Goal: Task Accomplishment & Management: Manage account settings

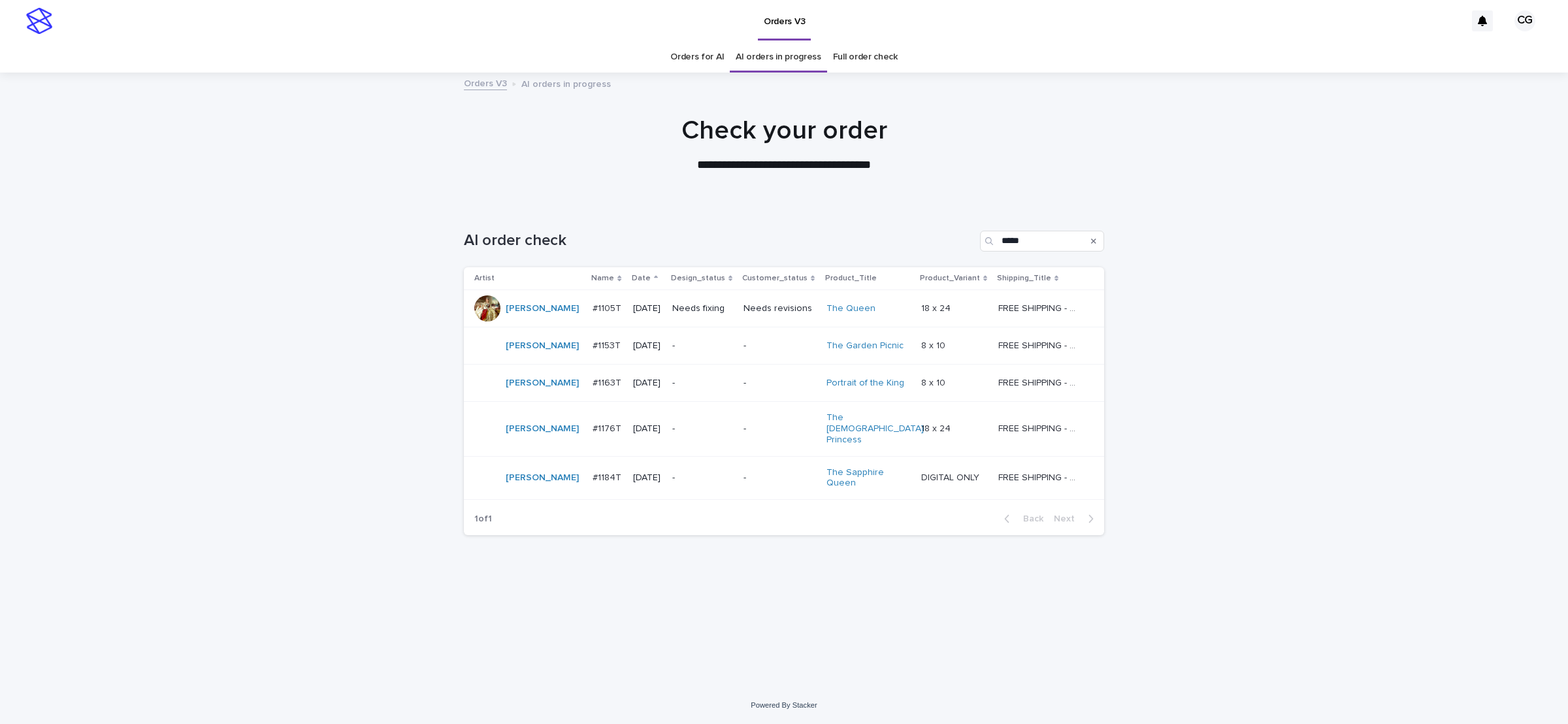
click at [693, 310] on p "Needs fixing" at bounding box center [703, 309] width 61 height 11
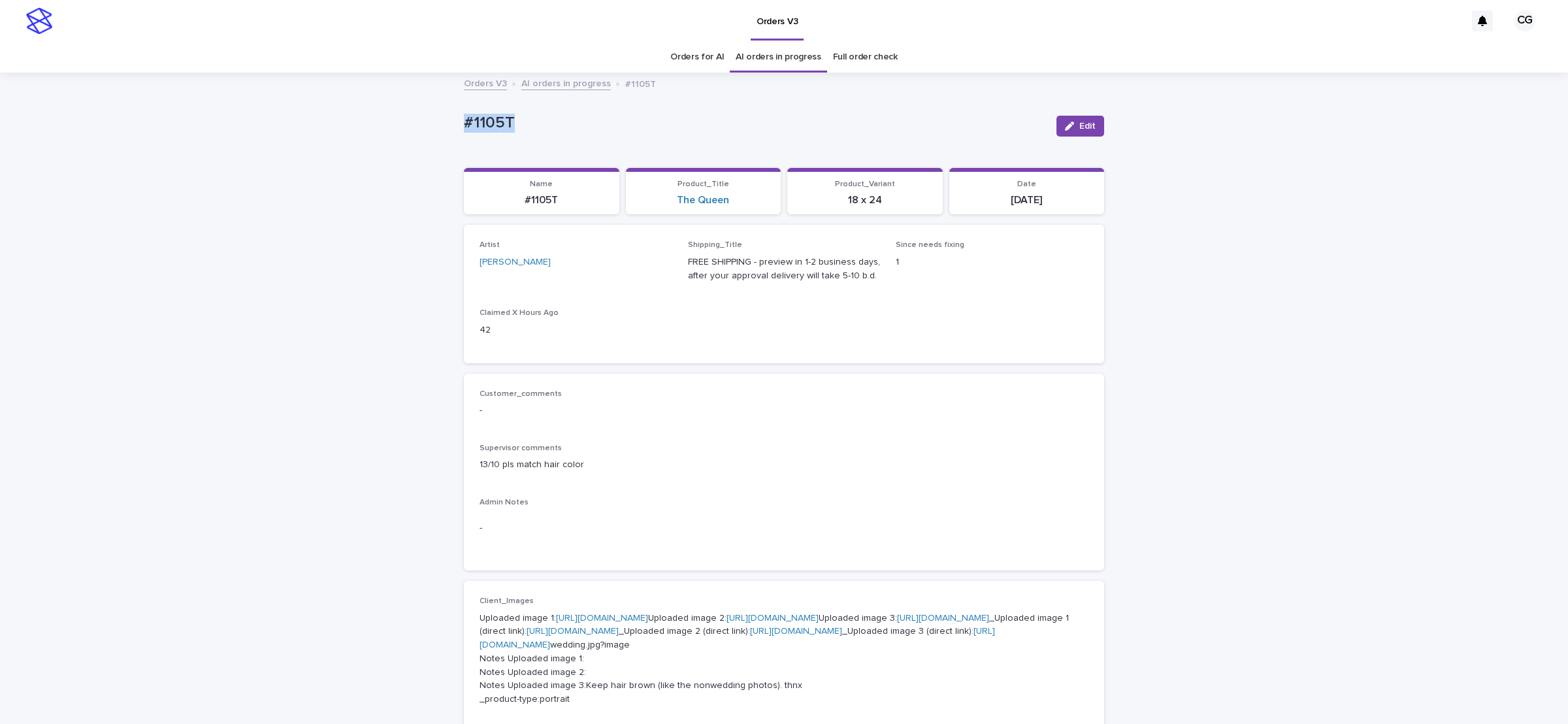
drag, startPoint x: 450, startPoint y: 119, endPoint x: 525, endPoint y: 119, distance: 75.0
click at [524, 125] on div "Loading... Saving… Loading... Saving… #1105T Edit #1105T Edit Sorry, there was …" at bounding box center [784, 729] width 1568 height 1310
copy p "#1105T"
drag, startPoint x: 1079, startPoint y: 126, endPoint x: 1102, endPoint y: 87, distance: 45.3
click at [1079, 128] on span "Edit" at bounding box center [1087, 126] width 16 height 9
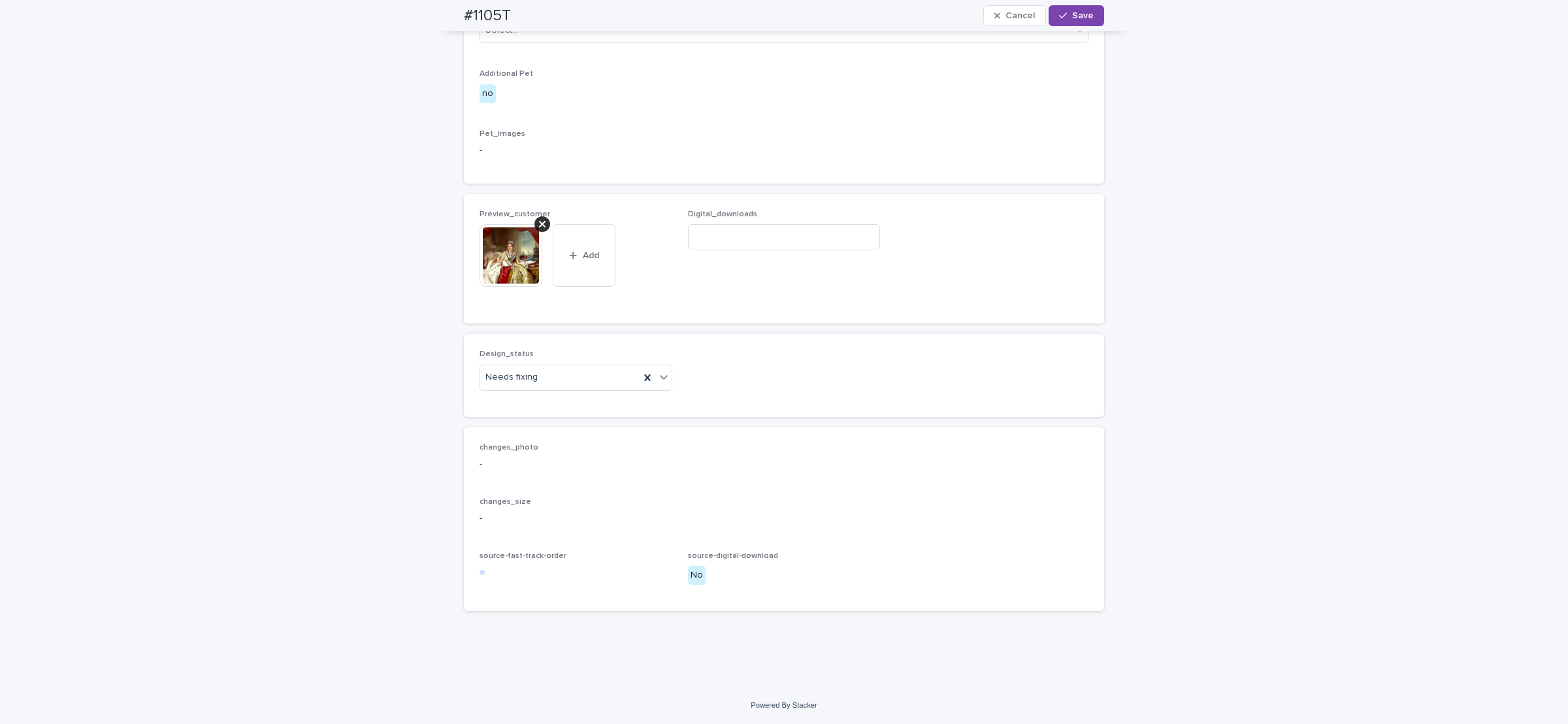
scroll to position [894, 0]
click at [514, 404] on div "Uploaded" at bounding box center [569, 402] width 192 height 23
click at [540, 221] on div at bounding box center [542, 224] width 16 height 16
click at [510, 277] on span "Add" at bounding box center [517, 282] width 16 height 9
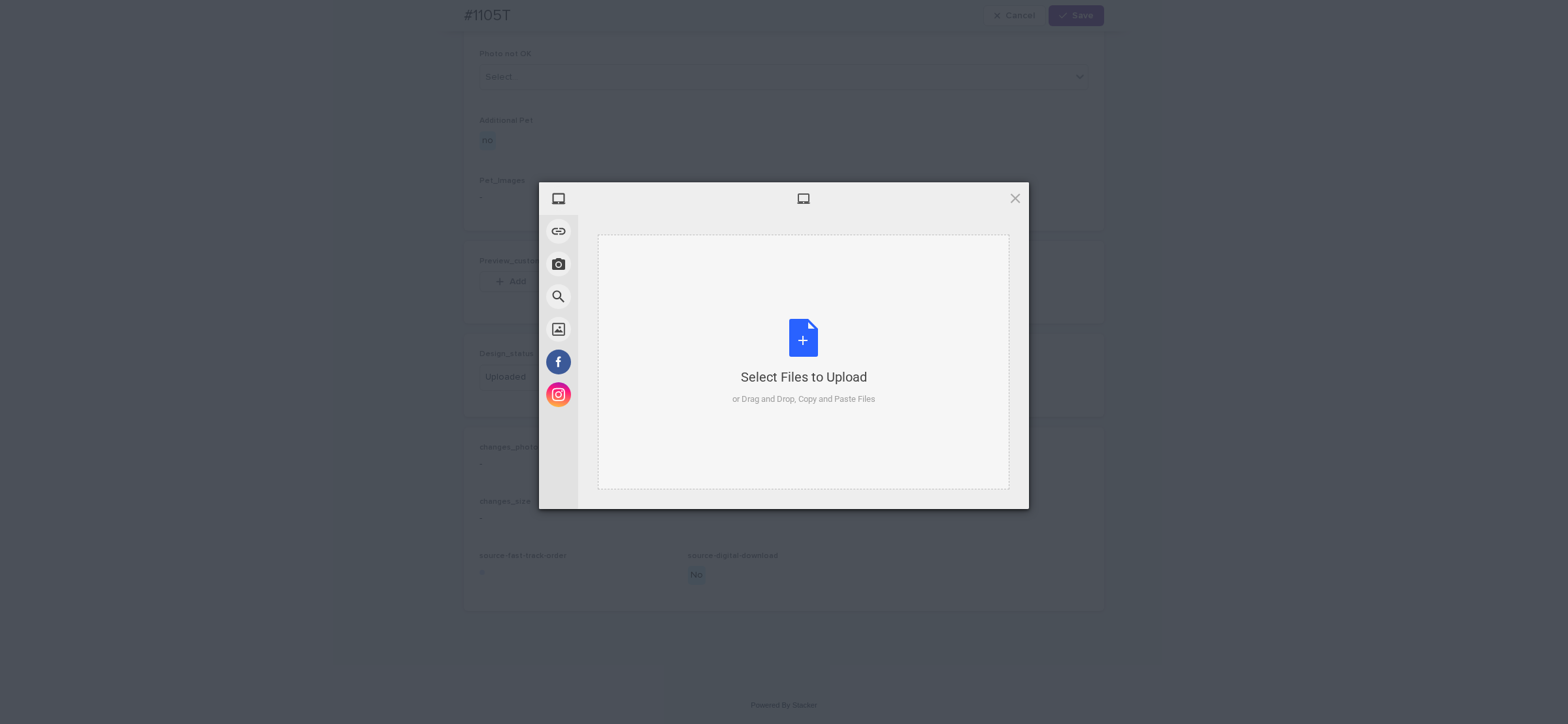
click at [767, 314] on div "Select Files to Upload or Drag and Drop, Copy and Paste Files" at bounding box center [803, 362] width 411 height 255
drag, startPoint x: 979, startPoint y: 487, endPoint x: 983, endPoint y: 434, distance: 53.2
click at [978, 485] on span "Upload 1" at bounding box center [990, 492] width 66 height 25
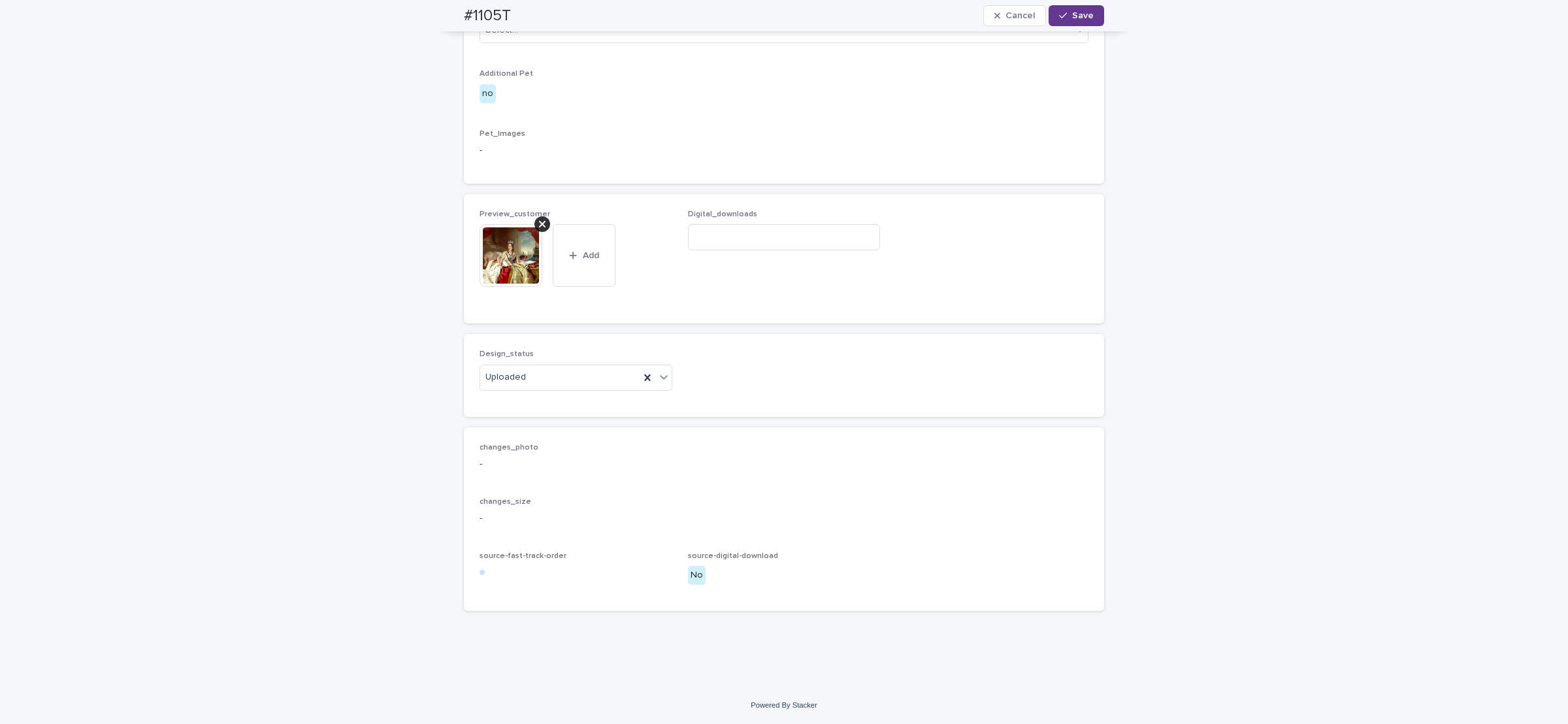
click at [1076, 11] on span "Save" at bounding box center [1083, 16] width 22 height 9
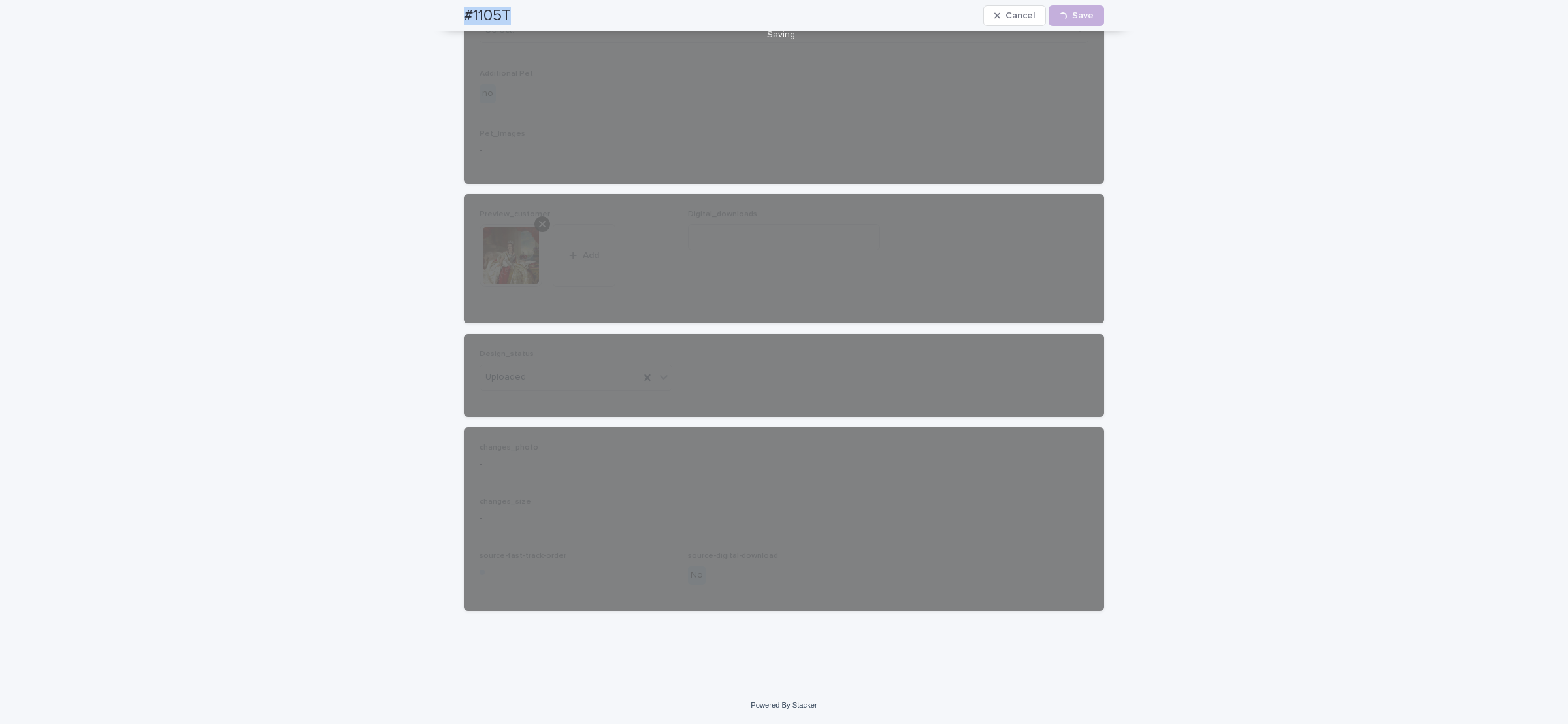
drag, startPoint x: 447, startPoint y: 14, endPoint x: 542, endPoint y: 5, distance: 95.4
click at [543, 6] on div "#1105T Cancel Loading... Save" at bounding box center [784, 16] width 703 height 31
copy h2 "#1105T"
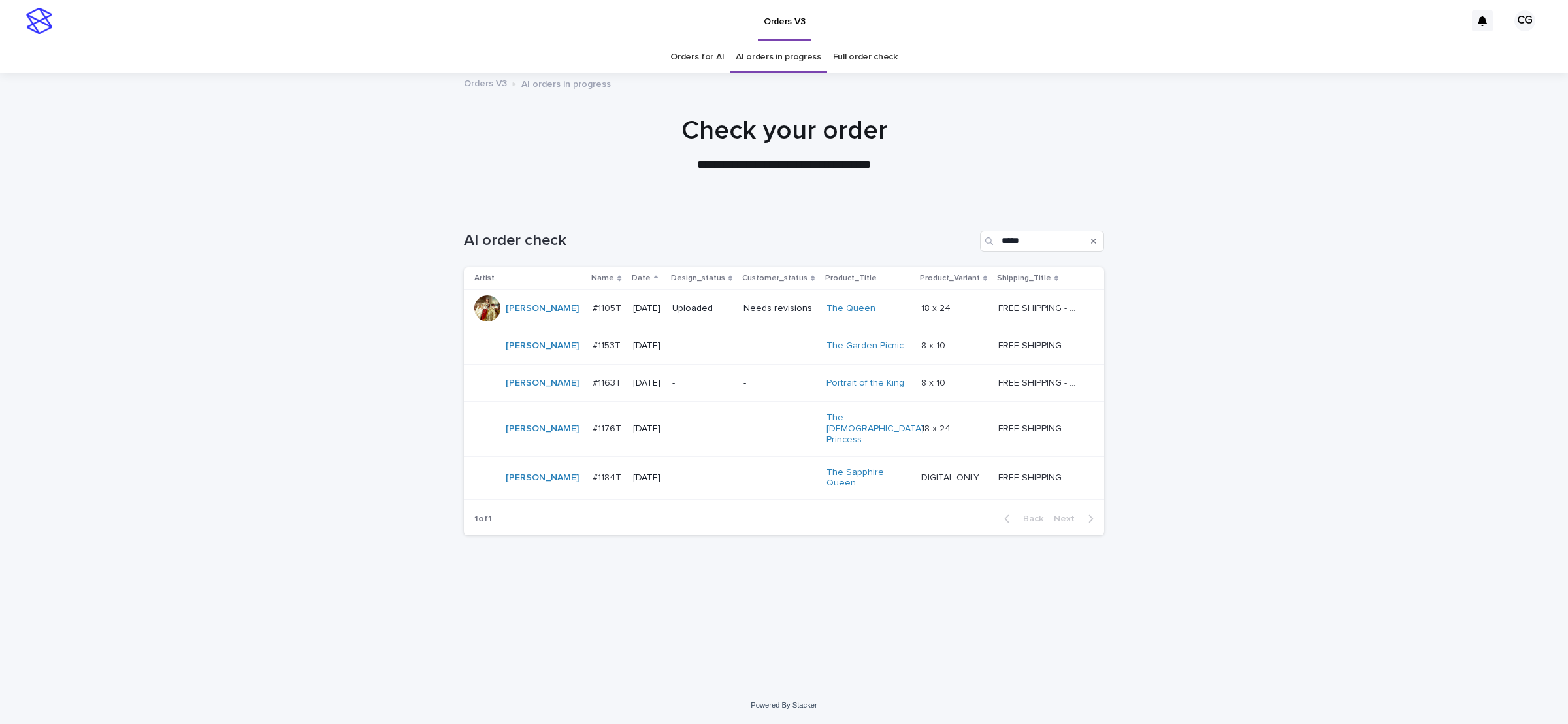
click at [680, 339] on div "-" at bounding box center [703, 345] width 61 height 14
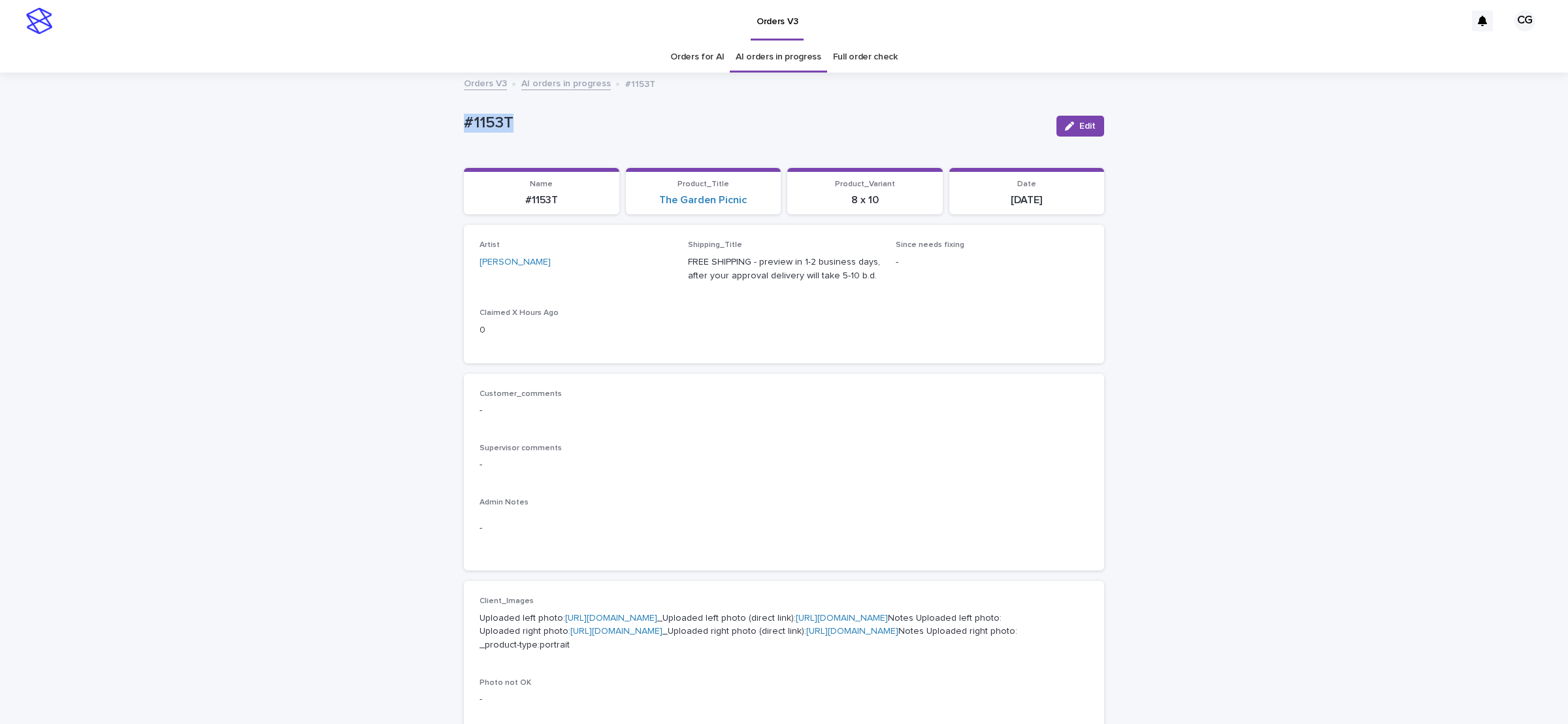
drag, startPoint x: 442, startPoint y: 128, endPoint x: 541, endPoint y: 128, distance: 99.0
click at [541, 128] on div "Loading... Saving… Loading... Saving… #1153T Edit #1153T Edit Sorry, there was …" at bounding box center [784, 676] width 1568 height 1204
copy p "#1153T"
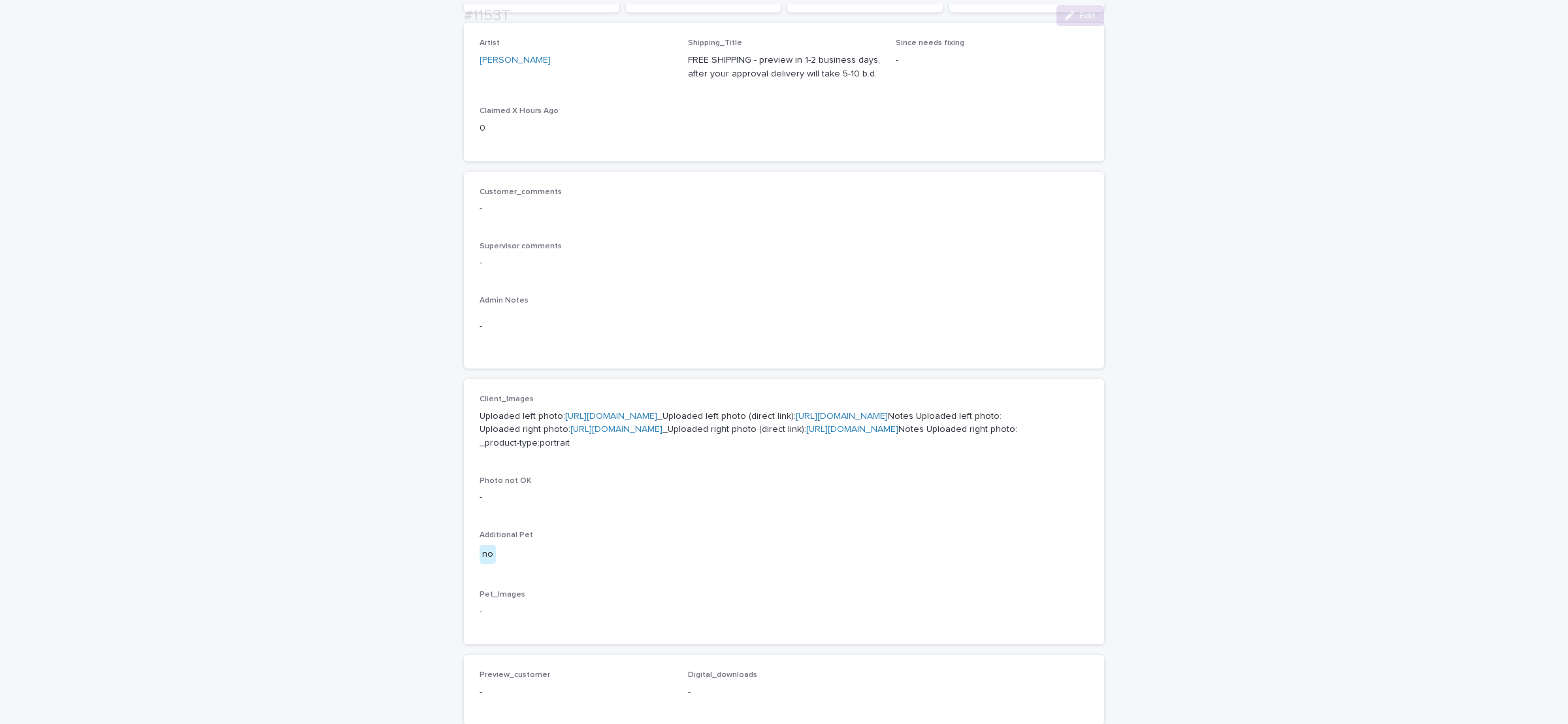
scroll to position [392, 0]
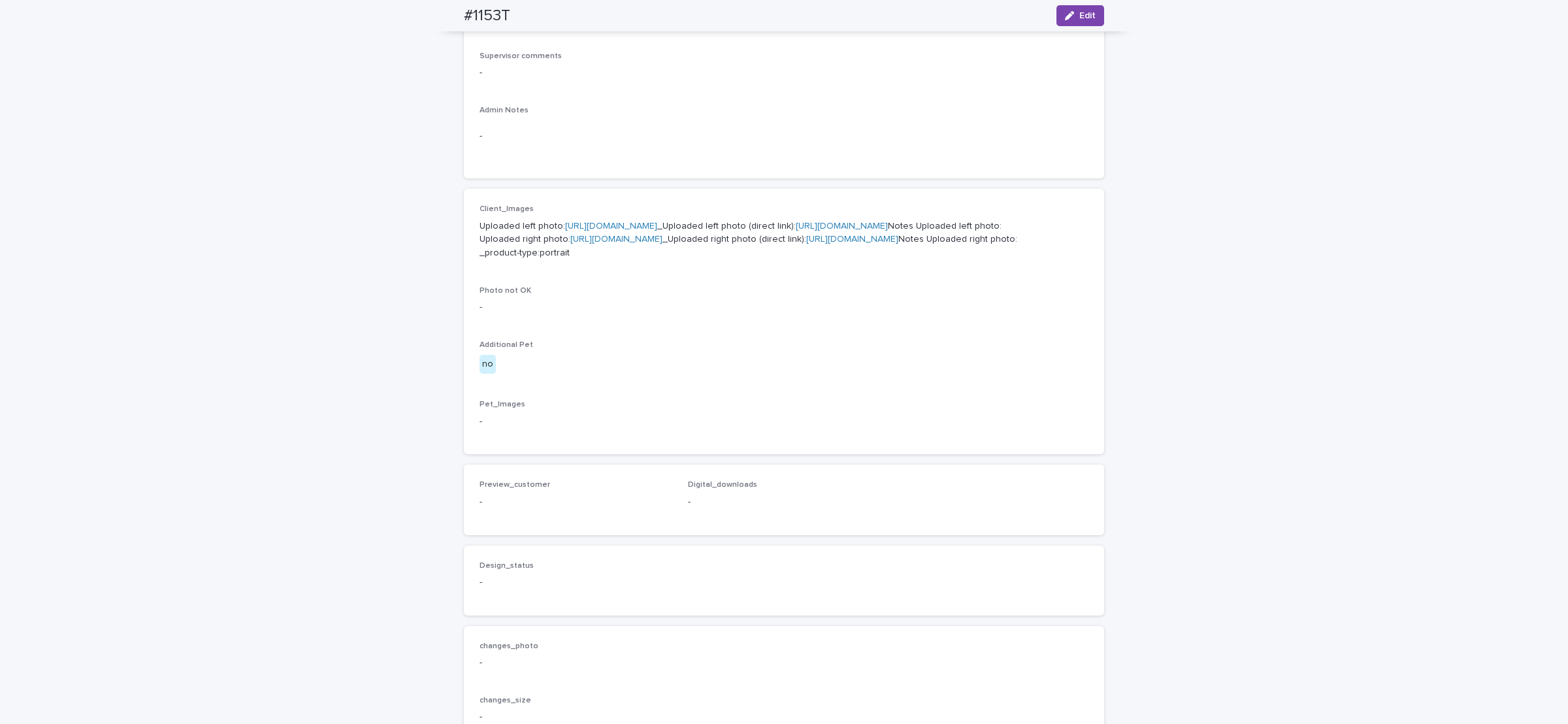
click at [796, 231] on link "[URL][DOMAIN_NAME]" at bounding box center [842, 226] width 92 height 9
click at [807, 244] on link "[URL][DOMAIN_NAME]" at bounding box center [853, 239] width 92 height 9
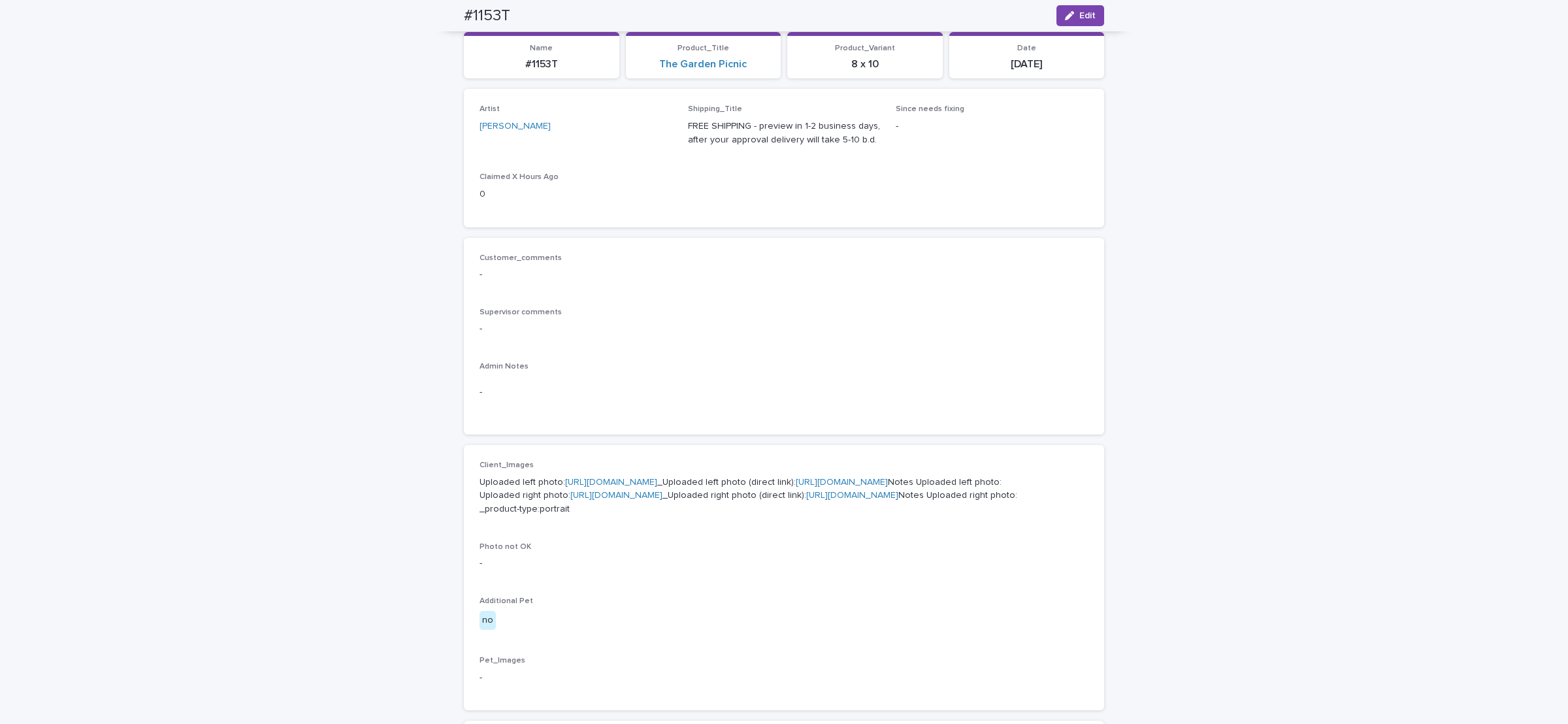
scroll to position [0, 0]
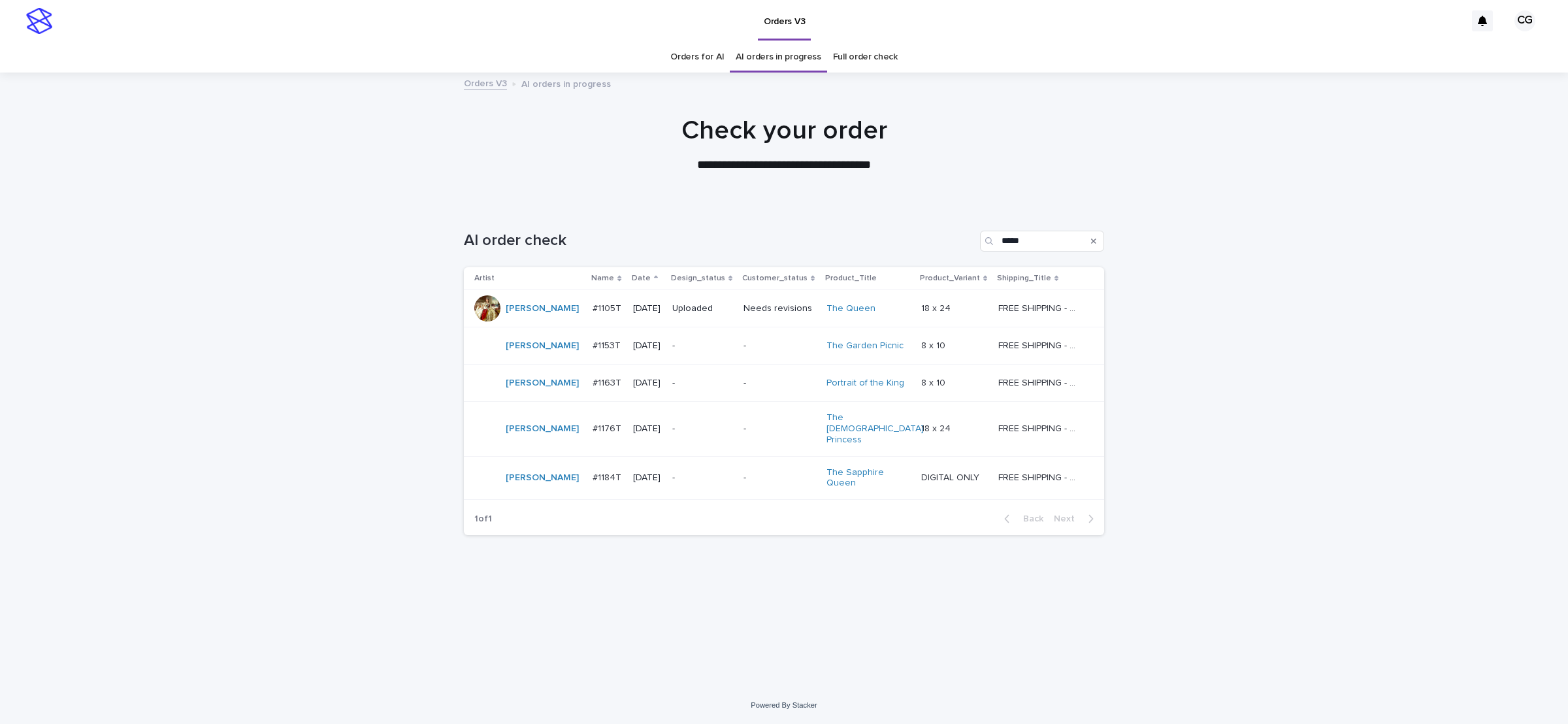
click at [722, 390] on div "-" at bounding box center [703, 383] width 61 height 22
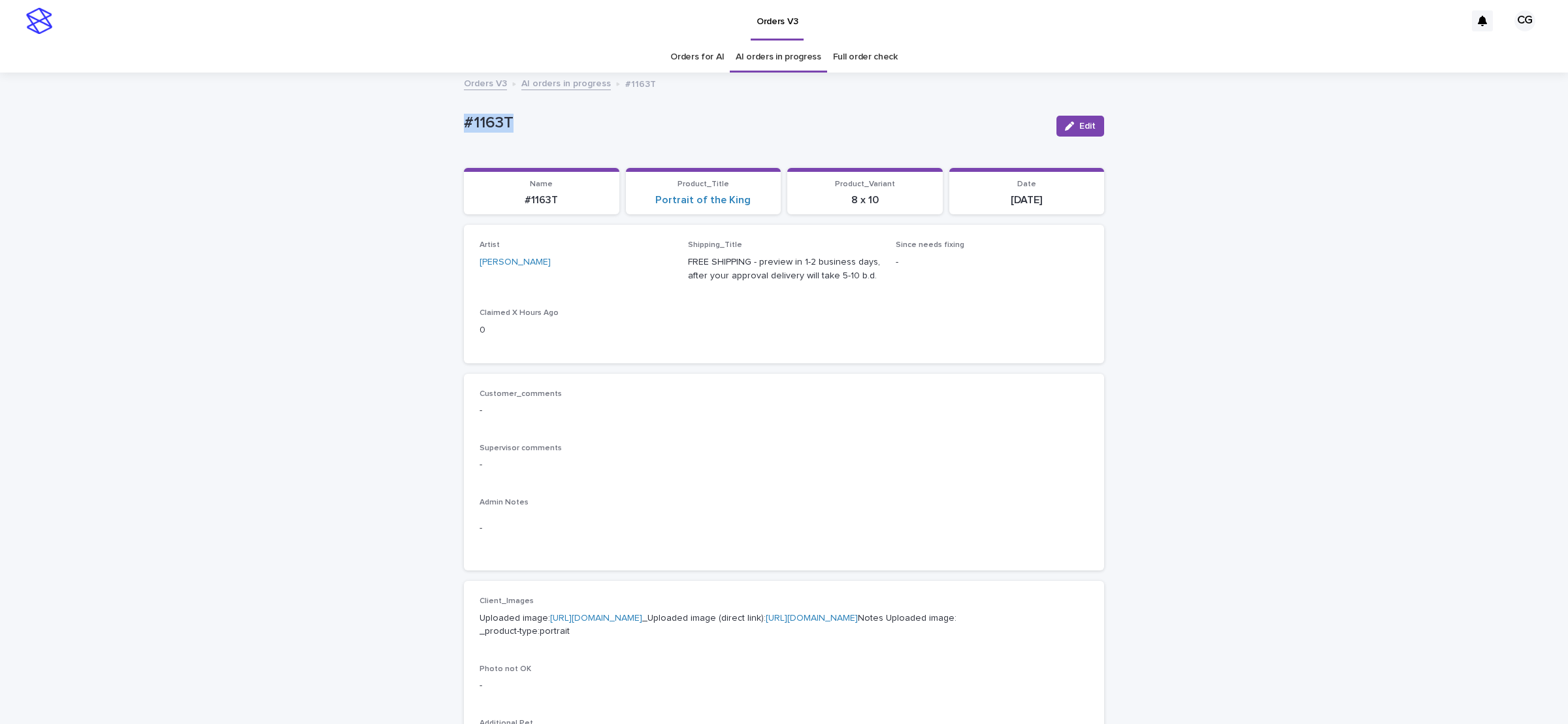
drag, startPoint x: 445, startPoint y: 134, endPoint x: 524, endPoint y: 136, distance: 79.0
click at [524, 136] on div "Loading... Saving… Loading... Saving… #1163T Edit #1163T Edit Sorry, there was …" at bounding box center [784, 669] width 1568 height 1191
copy p "#1163T"
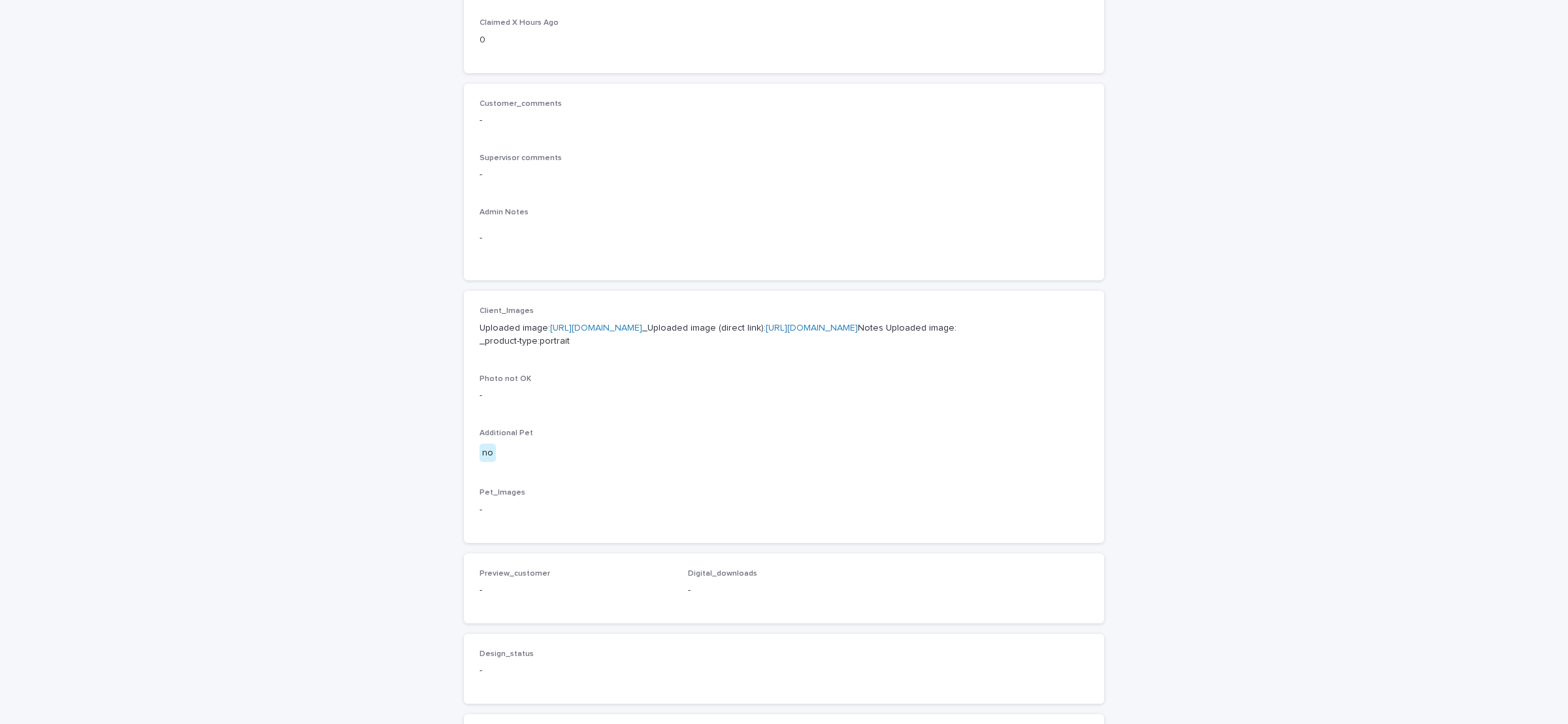
scroll to position [294, 0]
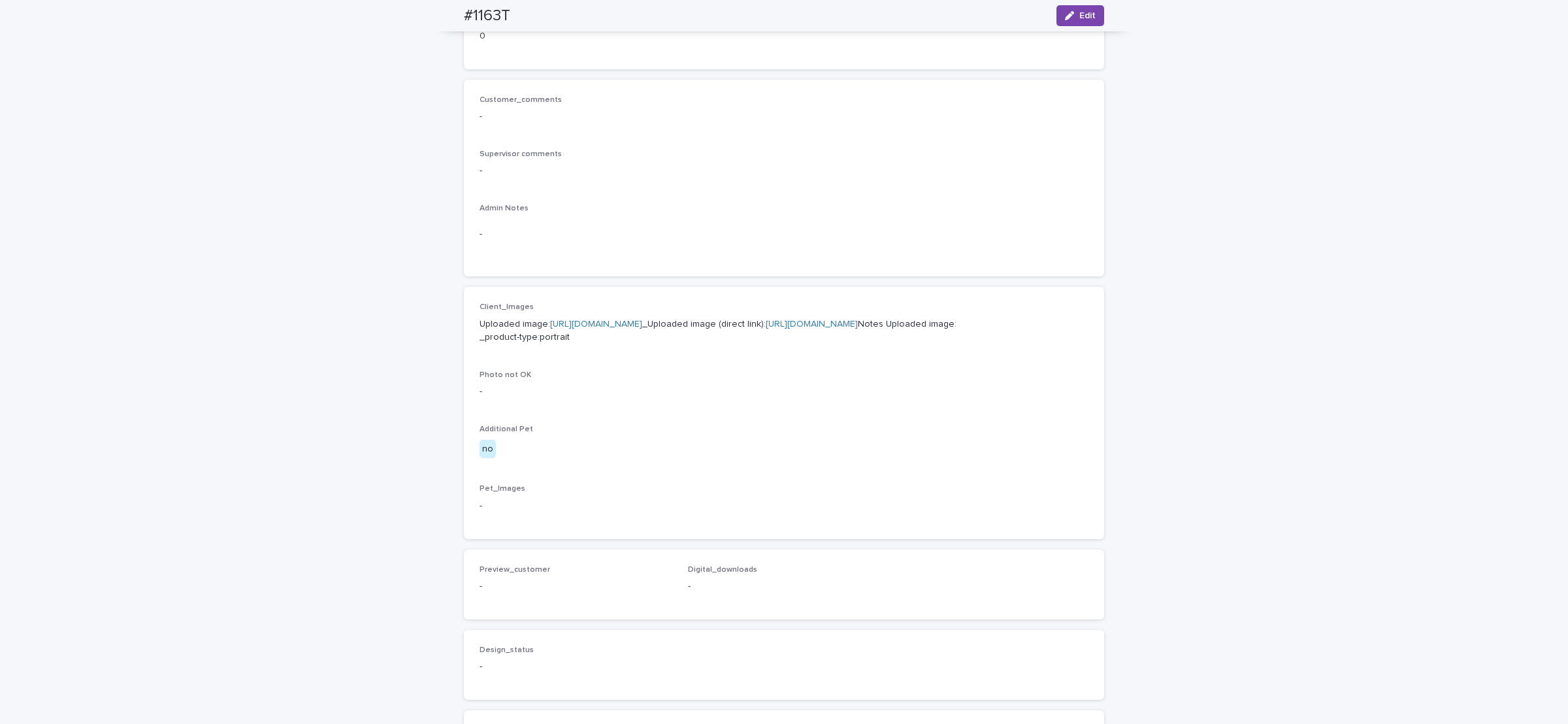
click at [766, 329] on link "[URL][DOMAIN_NAME]" at bounding box center [812, 324] width 92 height 9
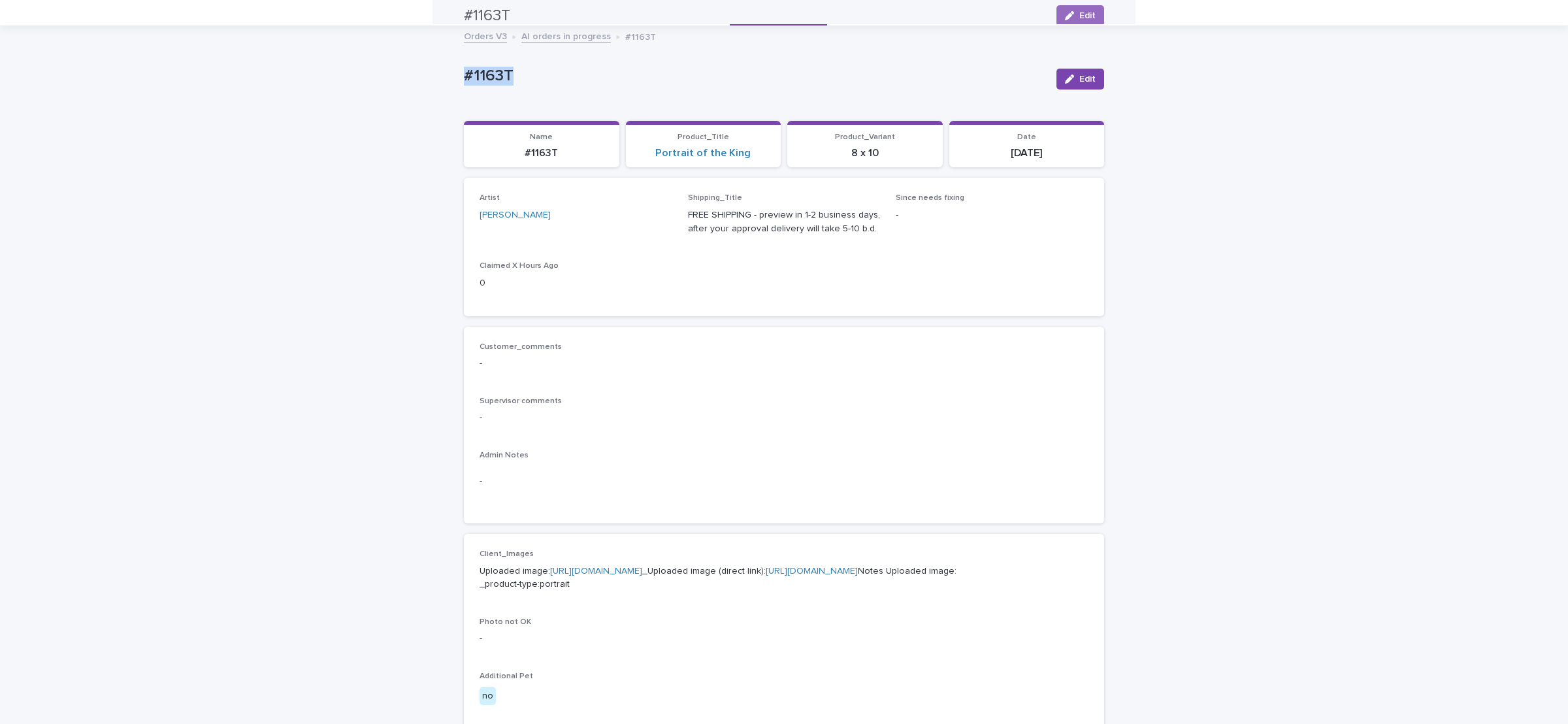
scroll to position [0, 0]
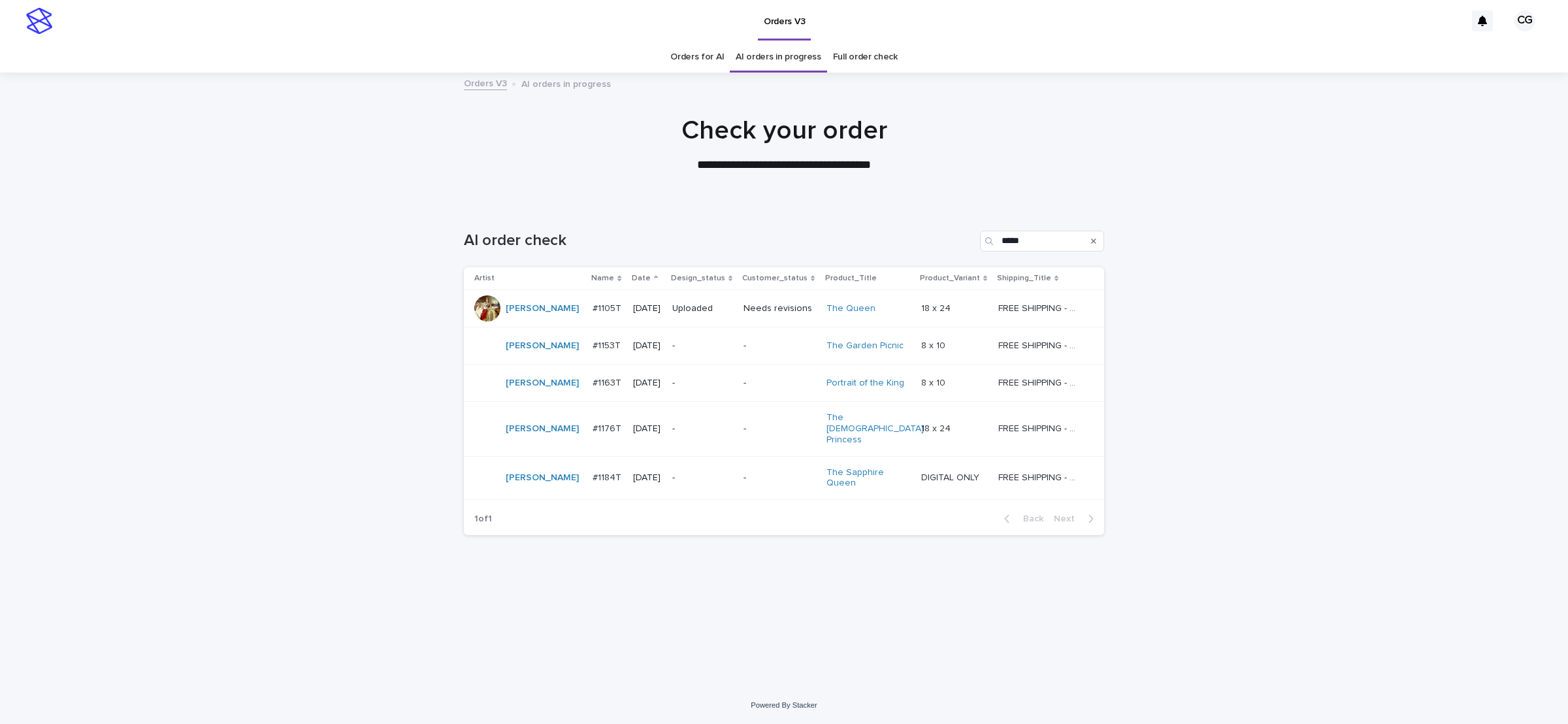
click at [768, 423] on p "-" at bounding box center [779, 429] width 72 height 11
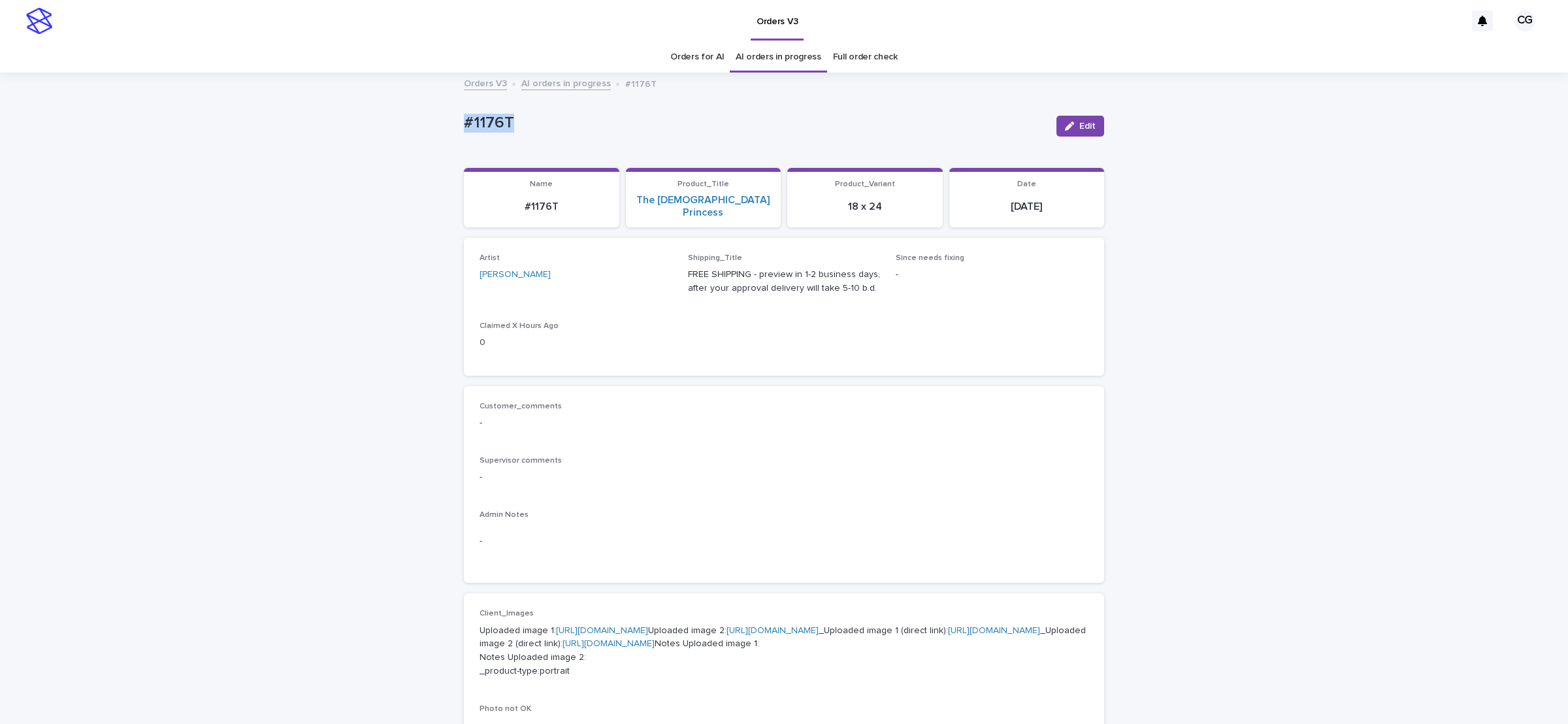
drag, startPoint x: 446, startPoint y: 129, endPoint x: 599, endPoint y: 281, distance: 215.7
click at [537, 136] on div "Loading... Saving… Loading... Saving… #1176T Edit #1176T Edit Sorry, there was …" at bounding box center [784, 689] width 1568 height 1231
copy p "#1176T"
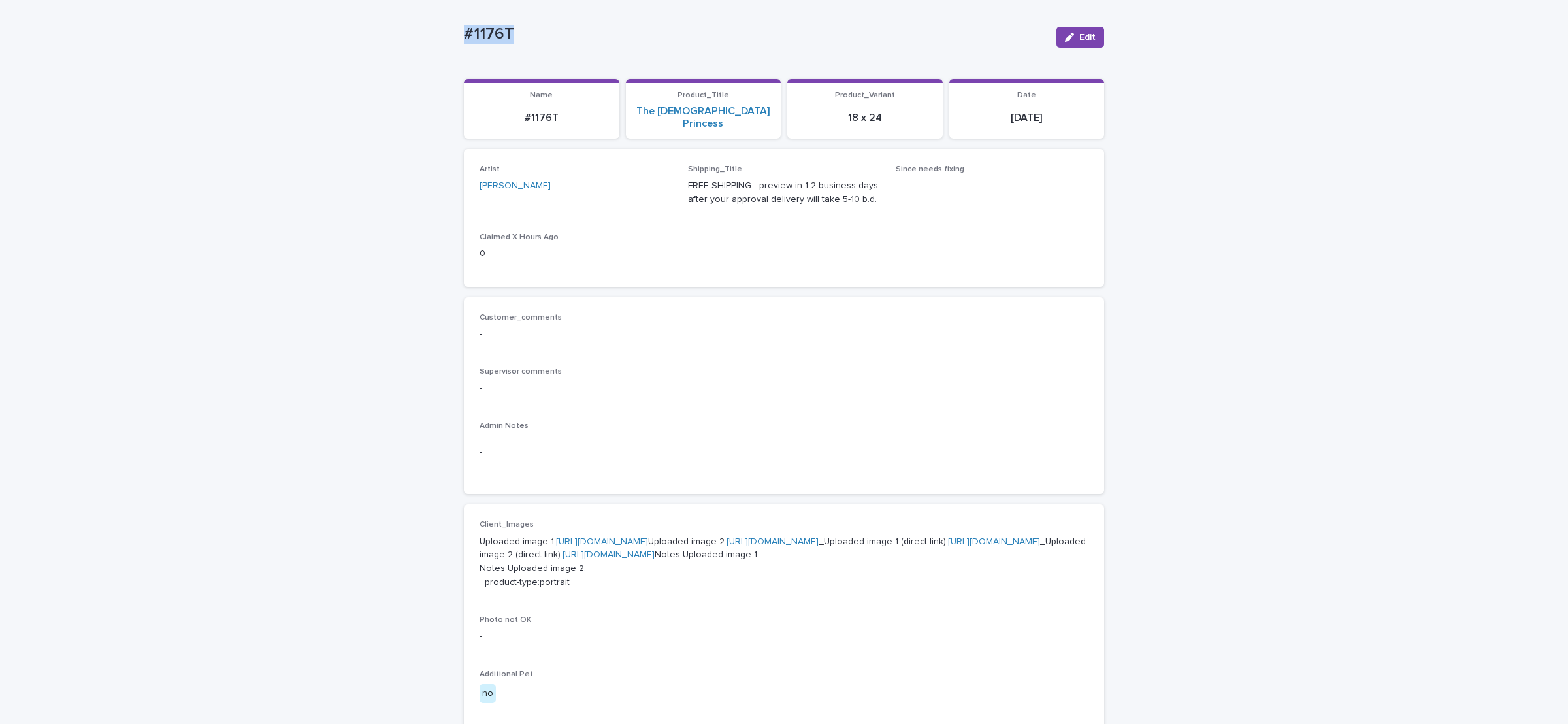
scroll to position [196, 0]
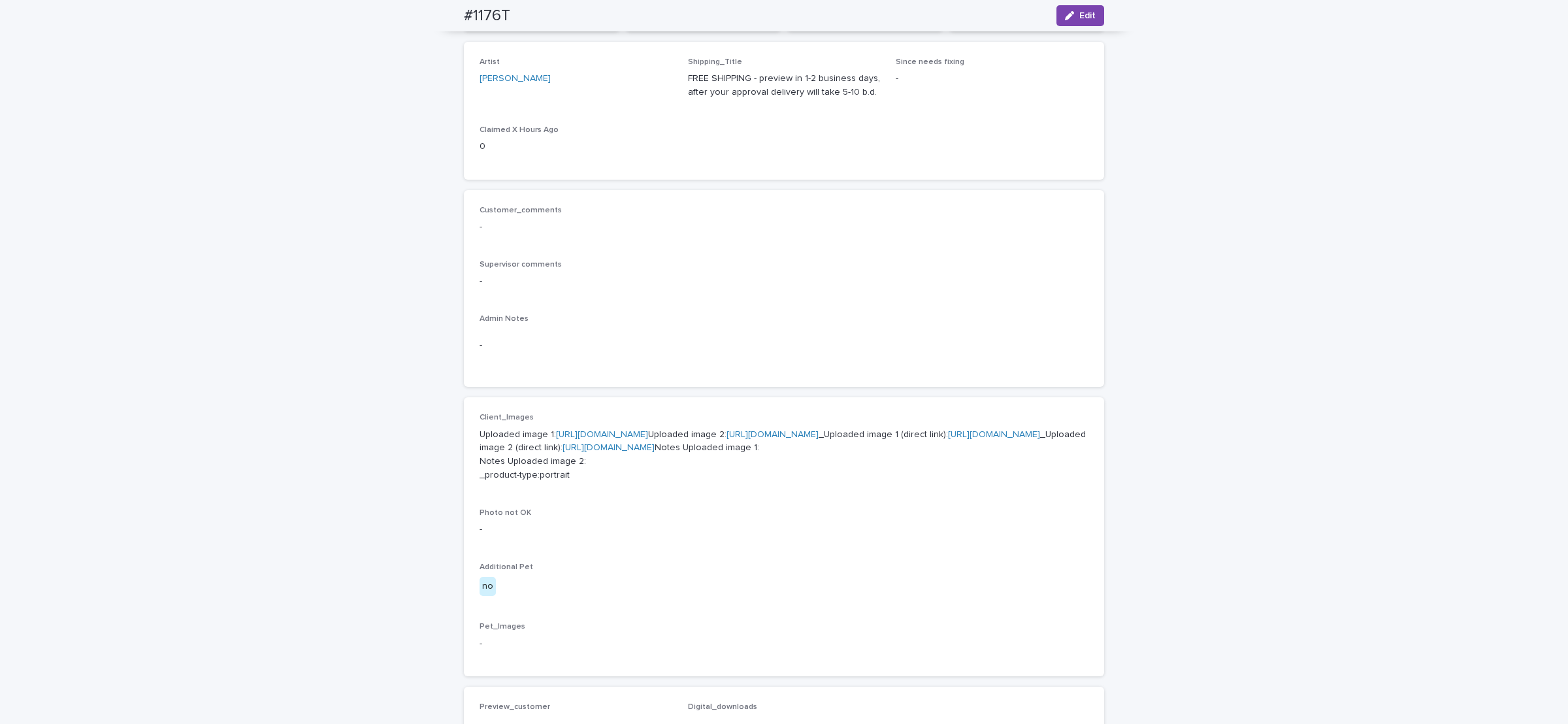
click at [726, 439] on link "[URL][DOMAIN_NAME]" at bounding box center [772, 435] width 92 height 9
click at [655, 452] on link "[URL][DOMAIN_NAME]" at bounding box center [609, 448] width 92 height 9
click at [948, 439] on link "[URL][DOMAIN_NAME]" at bounding box center [994, 435] width 92 height 9
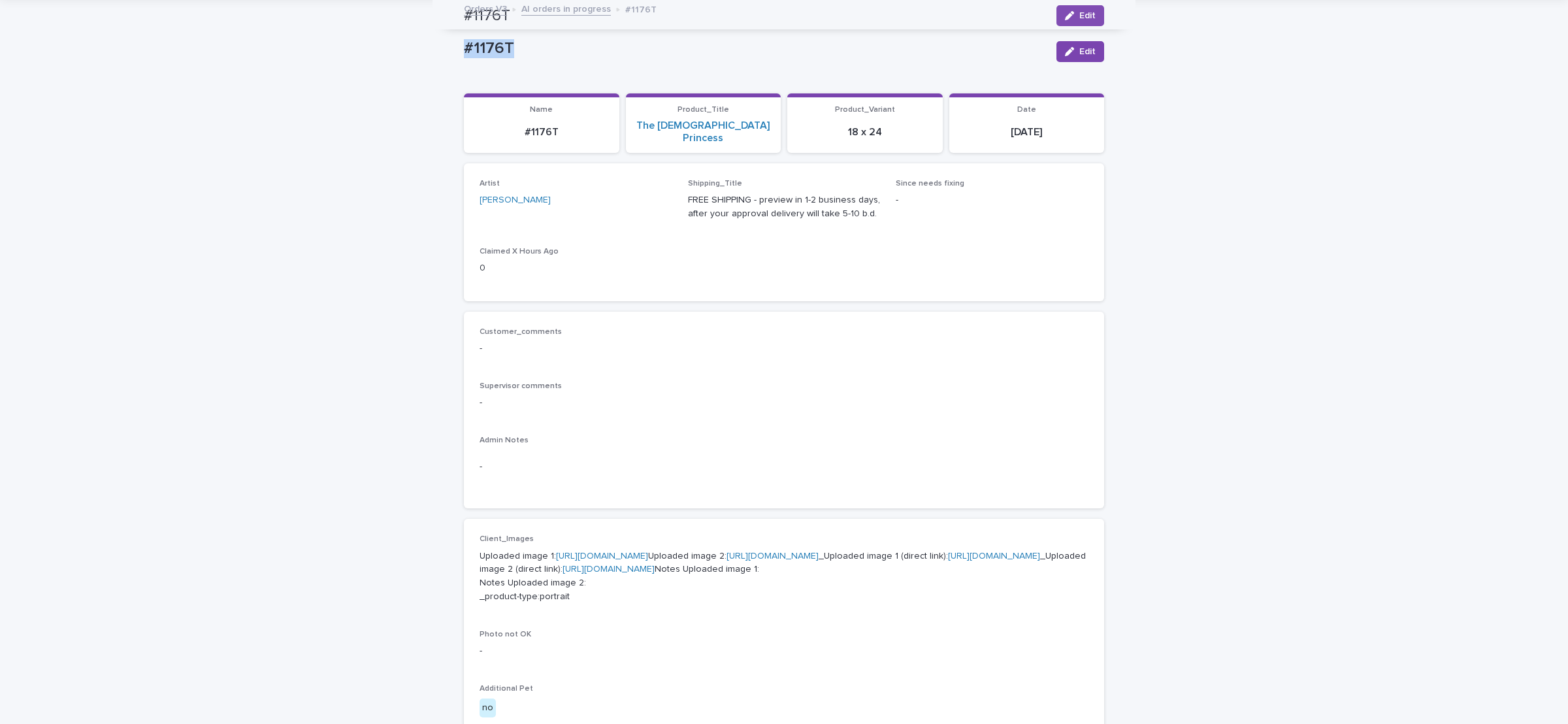
scroll to position [0, 0]
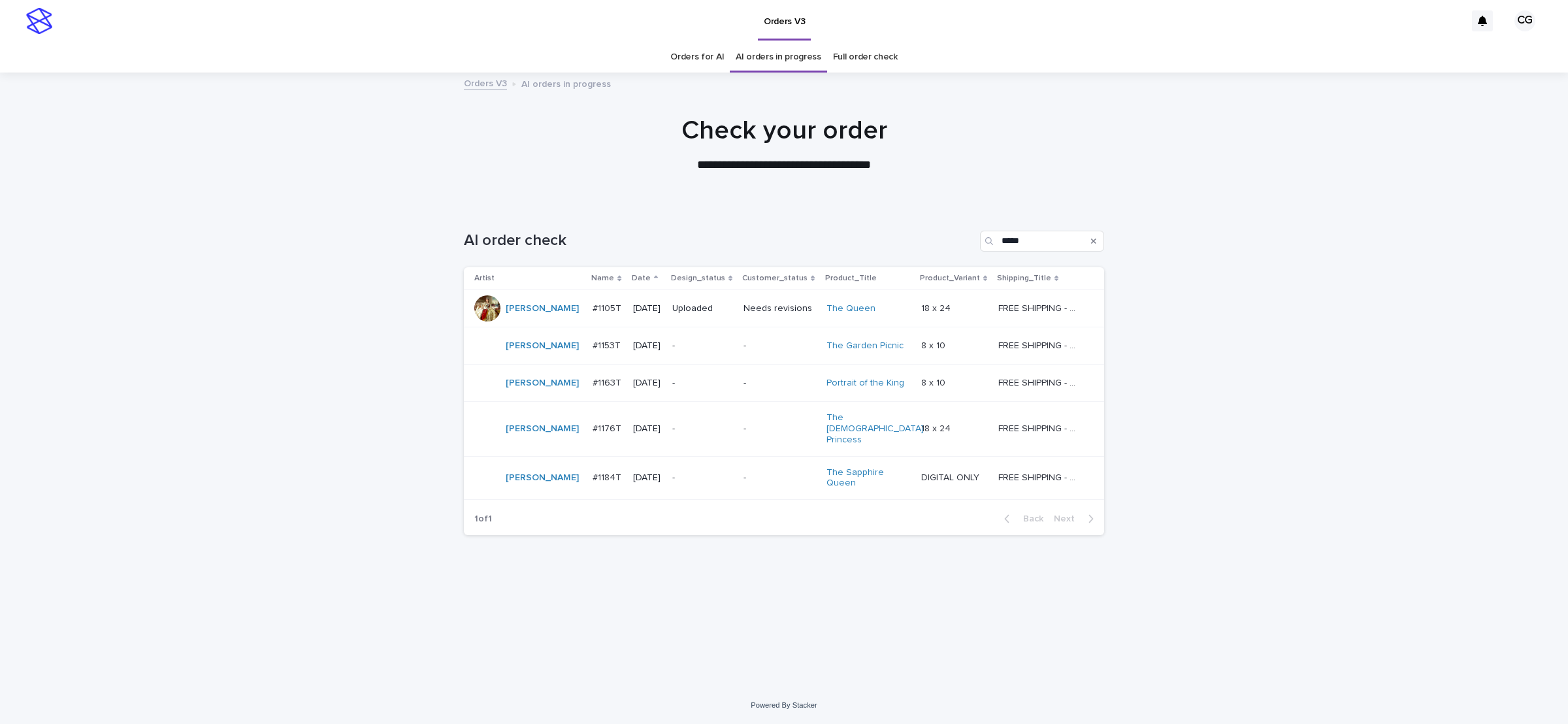
click at [739, 471] on td "-" at bounding box center [780, 478] width 83 height 44
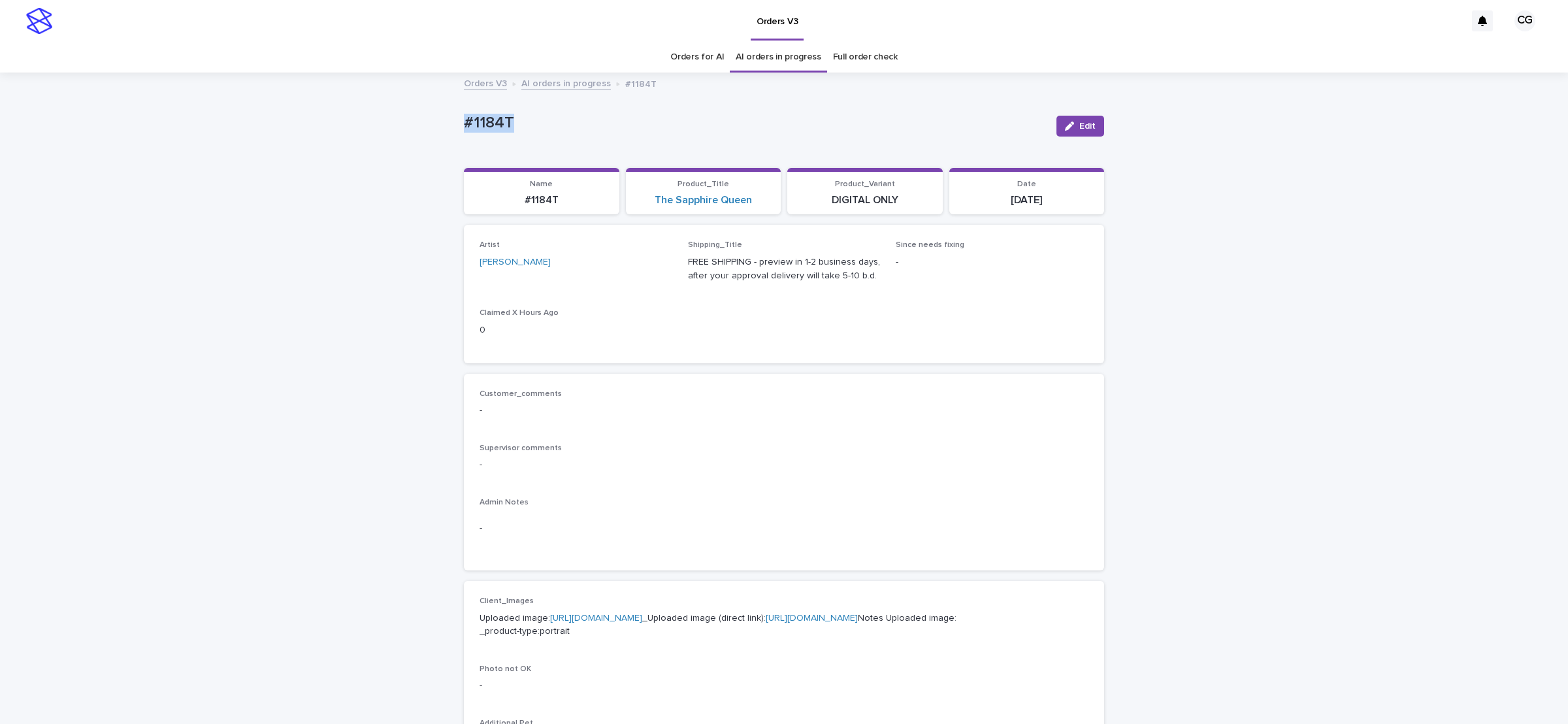
drag, startPoint x: 430, startPoint y: 124, endPoint x: 547, endPoint y: 133, distance: 117.3
click at [549, 134] on div "Loading... Saving… Loading... Saving… #1184T Edit #1184T Edit Sorry, there was …" at bounding box center [784, 669] width 1568 height 1191
copy p "#1184T"
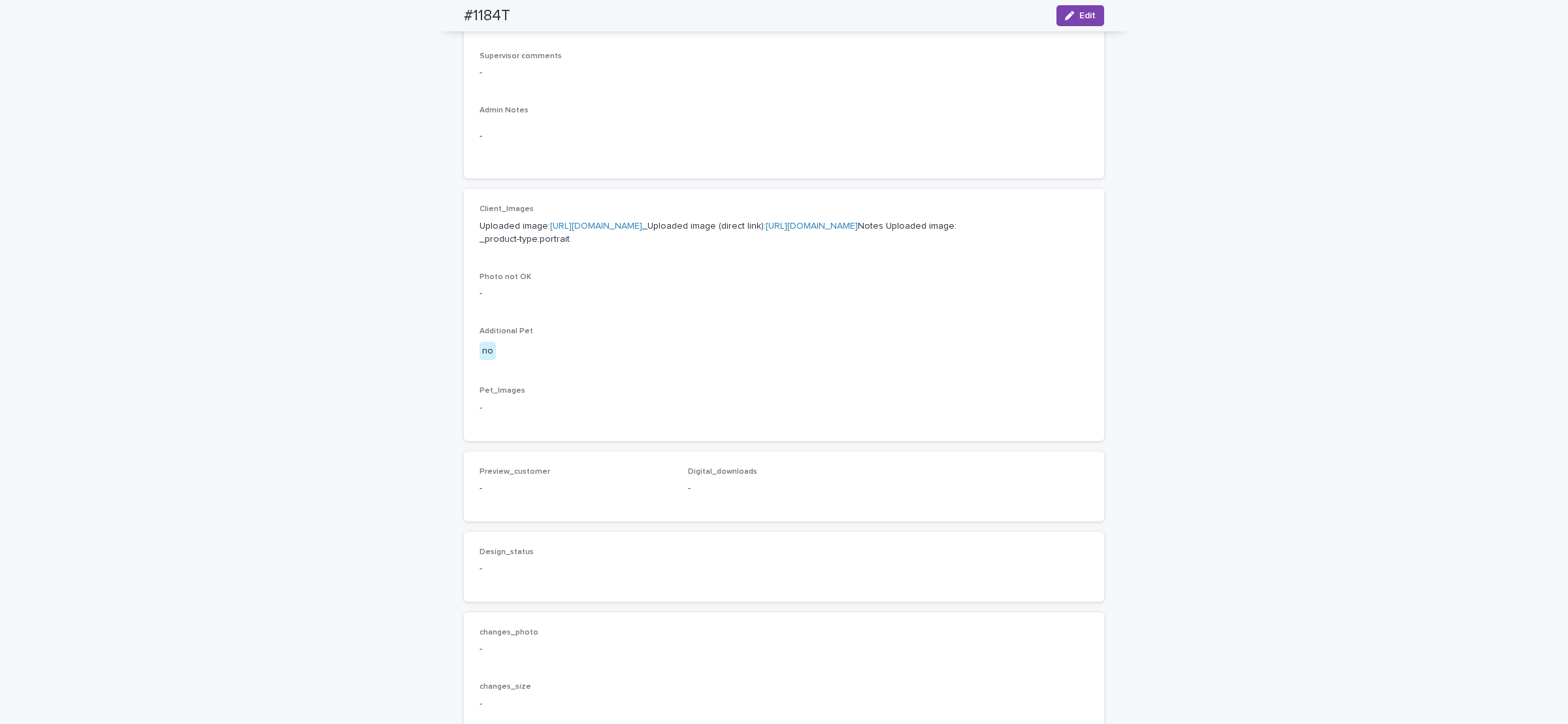
click at [663, 247] on p "Uploaded image: [URL][DOMAIN_NAME] _Uploaded image (direct link): [URL][DOMAIN_…" at bounding box center [783, 233] width 609 height 27
click at [766, 231] on link "[URL][DOMAIN_NAME]" at bounding box center [812, 226] width 92 height 9
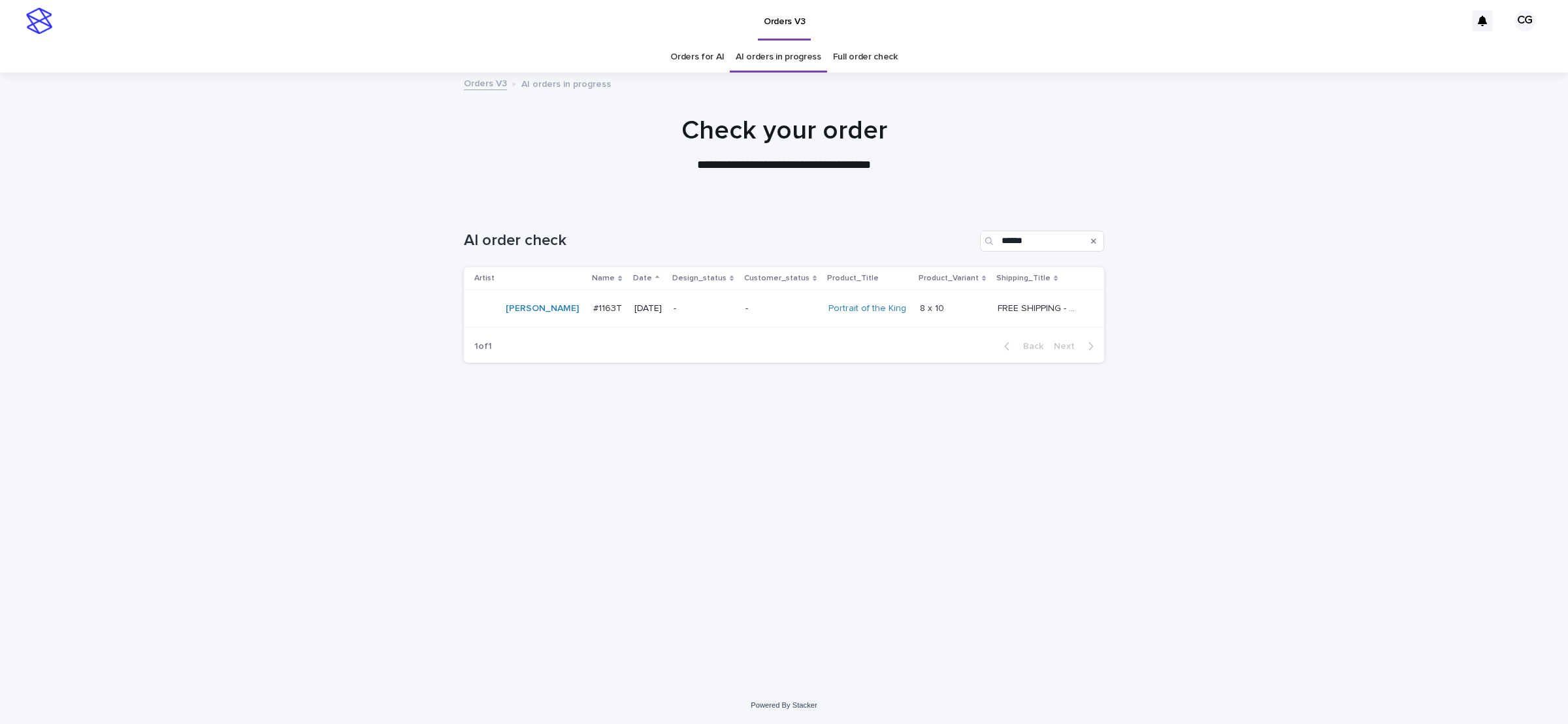
click at [700, 55] on link "Orders for AI" at bounding box center [697, 57] width 54 height 30
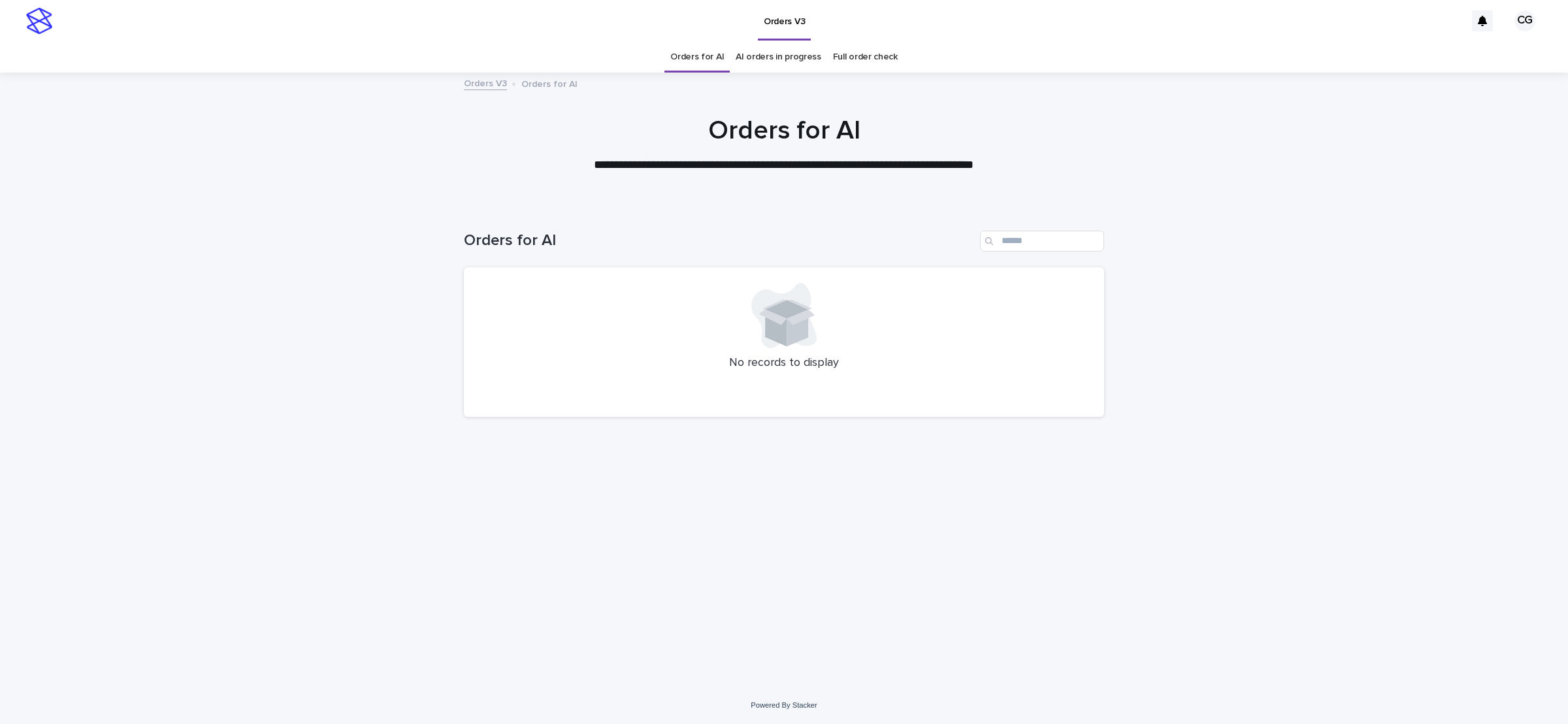
click at [771, 57] on link "AI orders in progress" at bounding box center [779, 57] width 86 height 30
